Goal: Task Accomplishment & Management: Manage account settings

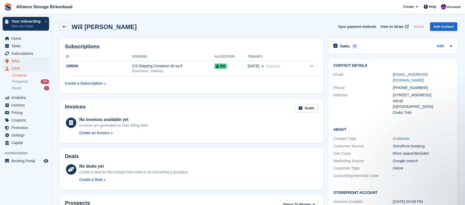
click at [29, 64] on span "Sites" at bounding box center [26, 60] width 31 height 7
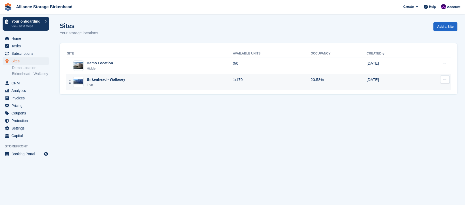
click at [149, 86] on div "Birkenhead - Wallasey Live" at bounding box center [150, 82] width 166 height 11
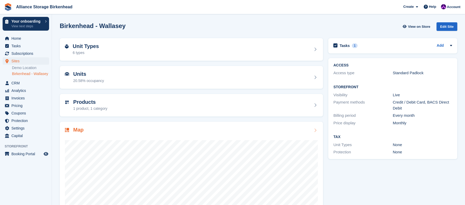
click at [221, 137] on div at bounding box center [191, 186] width 253 height 104
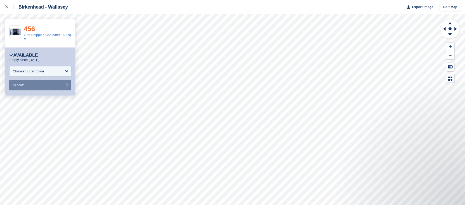
click at [32, 30] on link "456" at bounding box center [29, 29] width 11 height 8
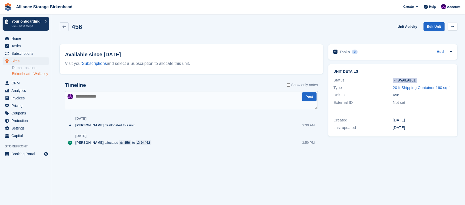
click at [455, 28] on button at bounding box center [453, 27] width 10 height 8
click at [428, 38] on p "Make unavailable" at bounding box center [432, 36] width 45 height 7
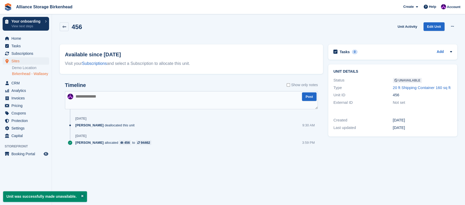
click at [173, 154] on div "Timeline Show only notes Post 19 Sep Romilly Norton deallocated this unit 9:30 …" at bounding box center [191, 119] width 263 height 84
